Goal: Find specific page/section: Find specific page/section

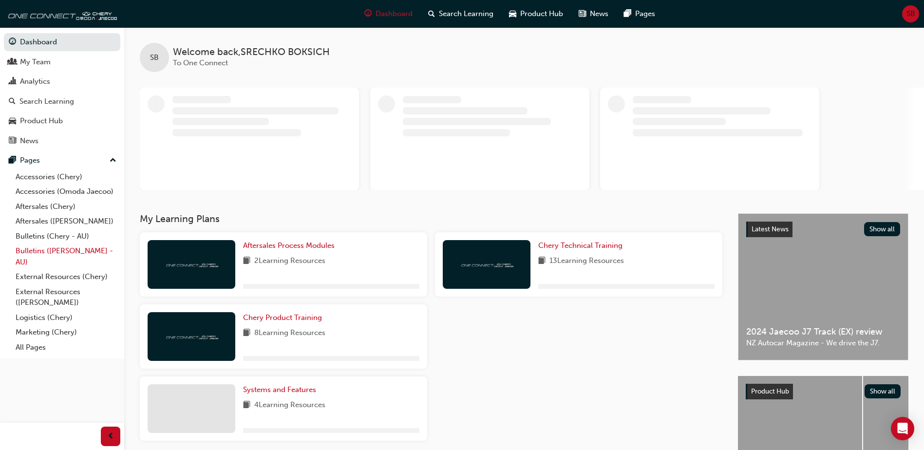
click at [64, 250] on link "Bulletins ([PERSON_NAME] - AU)" at bounding box center [66, 256] width 109 height 26
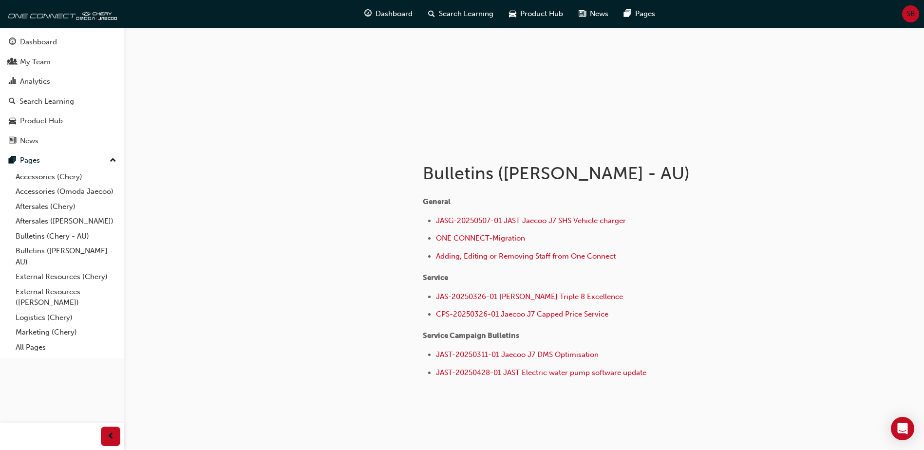
scroll to position [85, 0]
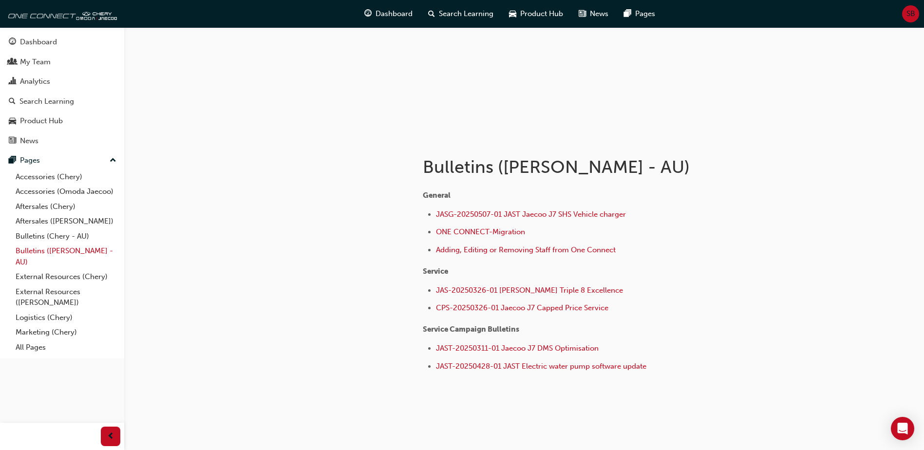
click at [58, 256] on link "Bulletins ([PERSON_NAME] - AU)" at bounding box center [66, 256] width 109 height 26
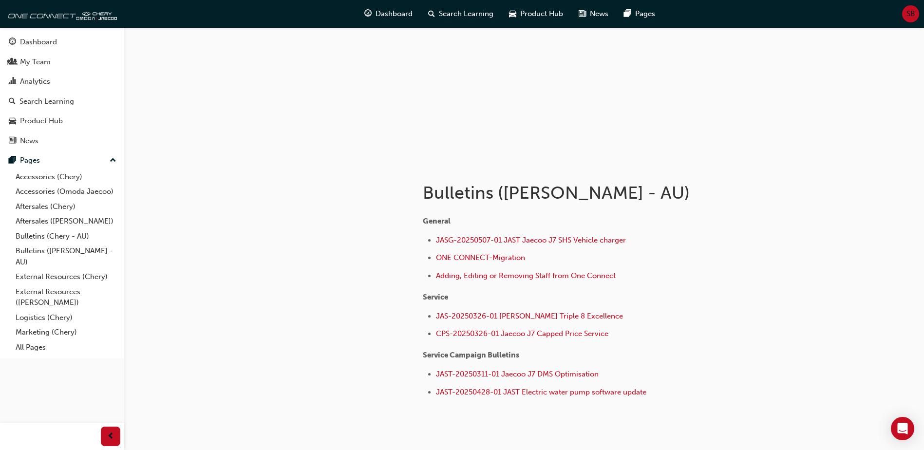
scroll to position [61, 0]
